Goal: Task Accomplishment & Management: Manage account settings

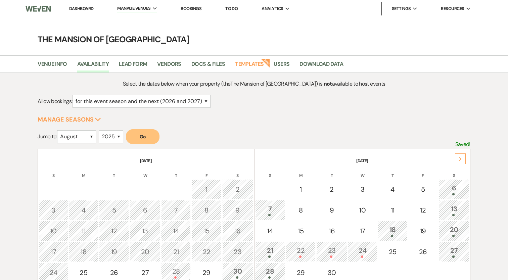
select select "2"
select select "8"
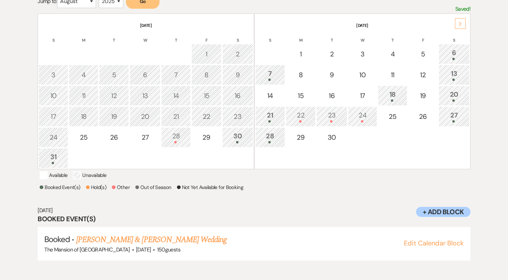
click at [270, 74] on div "7" at bounding box center [270, 74] width 22 height 12
click at [455, 54] on div "6" at bounding box center [453, 54] width 23 height 12
click at [167, 246] on link "[PERSON_NAME] & [PERSON_NAME] Wedding" at bounding box center [151, 240] width 150 height 12
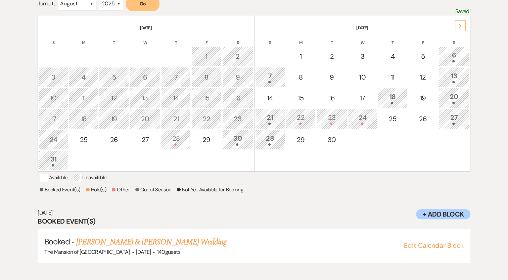
scroll to position [185, 0]
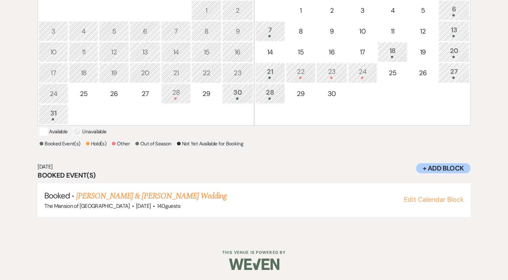
click at [184, 93] on td "28" at bounding box center [176, 94] width 30 height 20
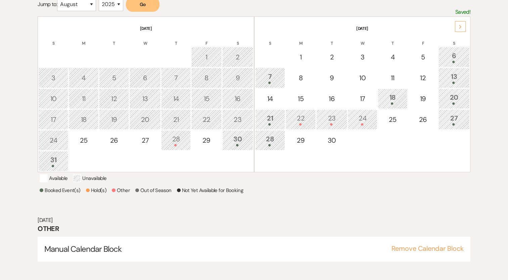
scroll to position [130, 0]
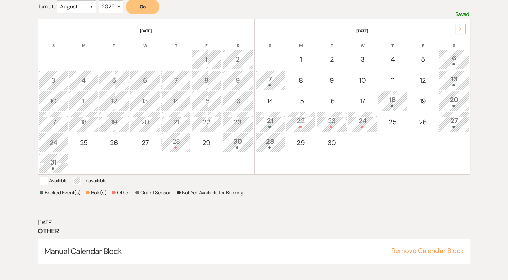
click at [460, 25] on div "Next" at bounding box center [460, 28] width 11 height 11
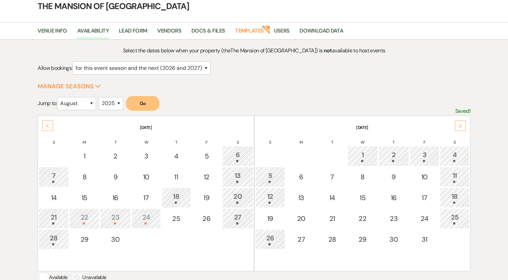
scroll to position [34, 0]
click at [237, 176] on div "13" at bounding box center [237, 176] width 23 height 12
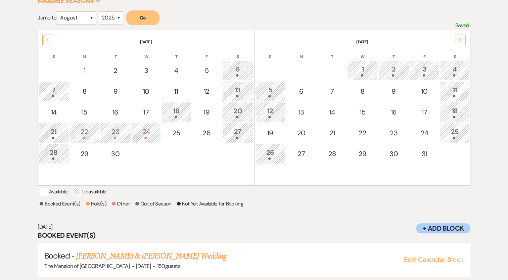
scroll to position [135, 0]
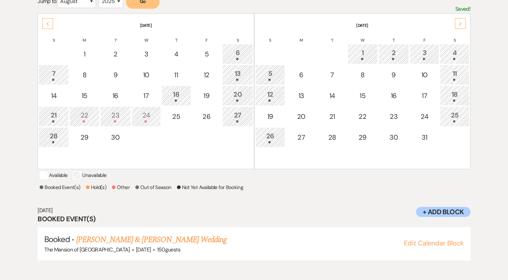
click at [237, 176] on div "Select the dates below when your property (the The Mansion of Saratoga ) is not…" at bounding box center [254, 108] width 432 height 329
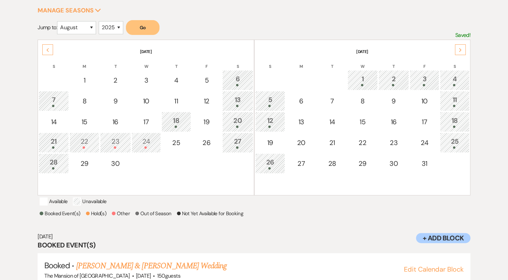
scroll to position [109, 0]
click at [166, 116] on div "18" at bounding box center [176, 122] width 22 height 12
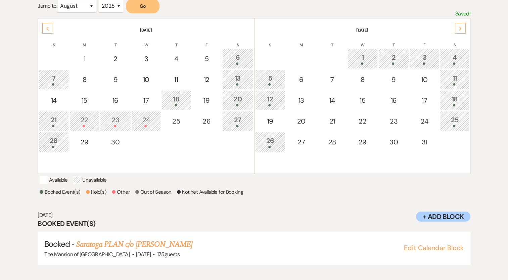
scroll to position [135, 0]
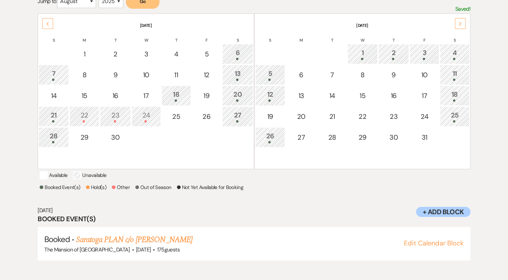
click at [62, 116] on div "21" at bounding box center [53, 116] width 22 height 12
click at [237, 89] on div "20" at bounding box center [237, 95] width 23 height 12
click at [235, 117] on div "27" at bounding box center [237, 116] width 23 height 12
click at [63, 141] on div at bounding box center [53, 142] width 22 height 2
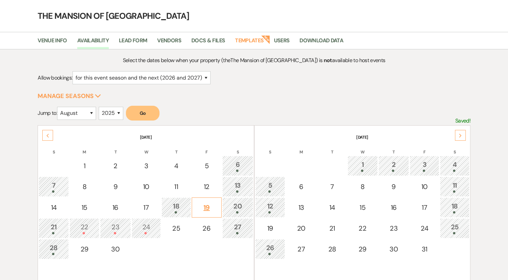
scroll to position [0, 0]
